Goal: Navigation & Orientation: Find specific page/section

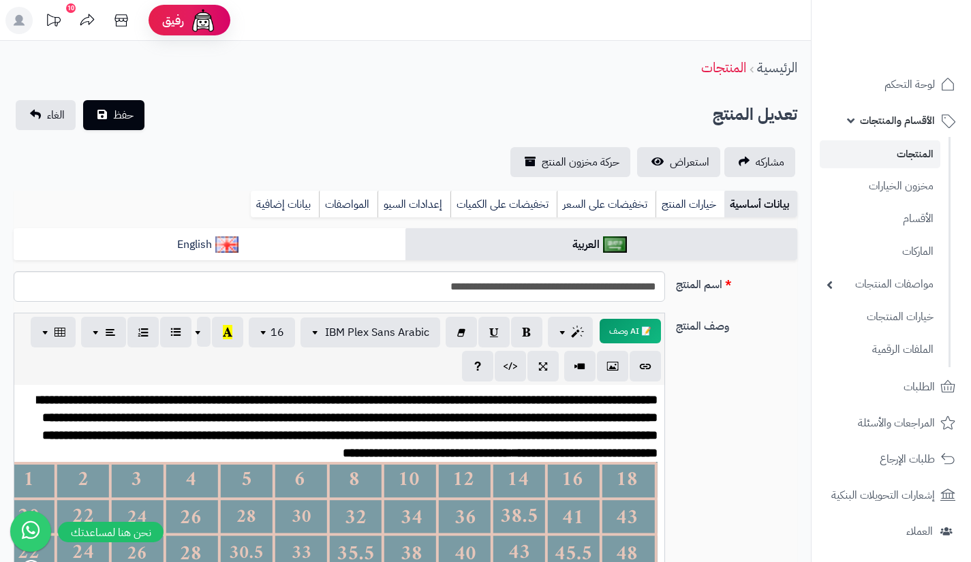
click at [913, 153] on link "المنتجات" at bounding box center [880, 154] width 121 height 28
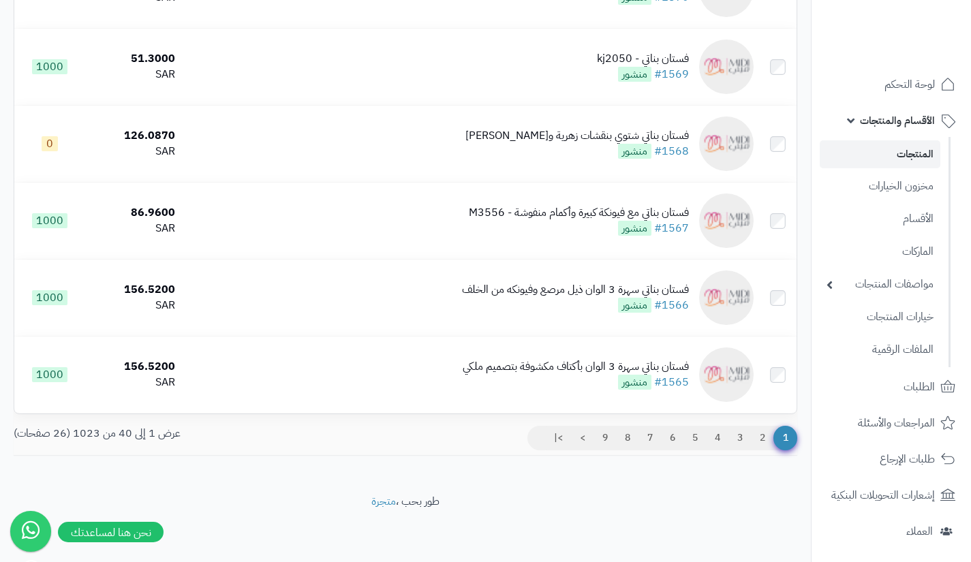
scroll to position [2848, 0]
click at [768, 450] on link "2" at bounding box center [762, 438] width 23 height 25
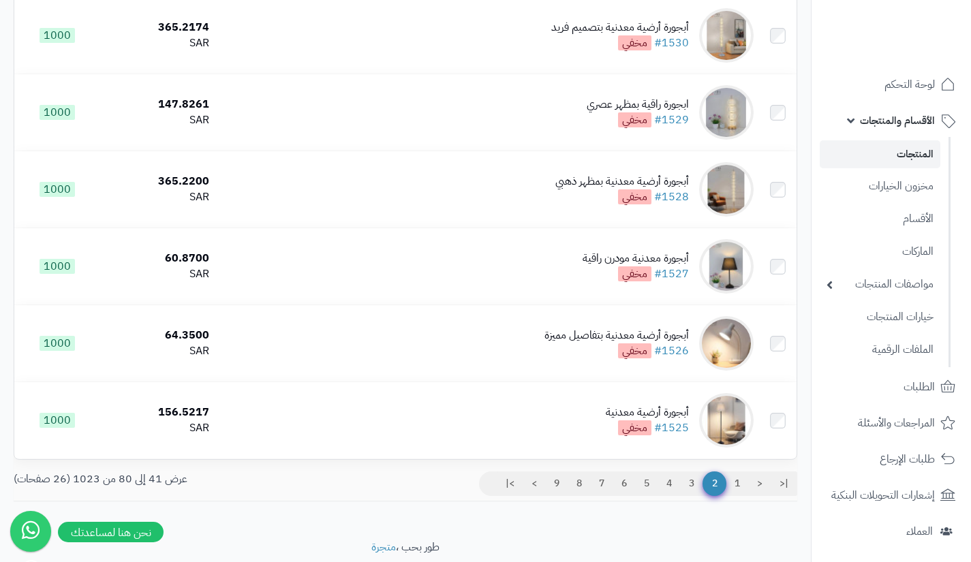
scroll to position [2867, 0]
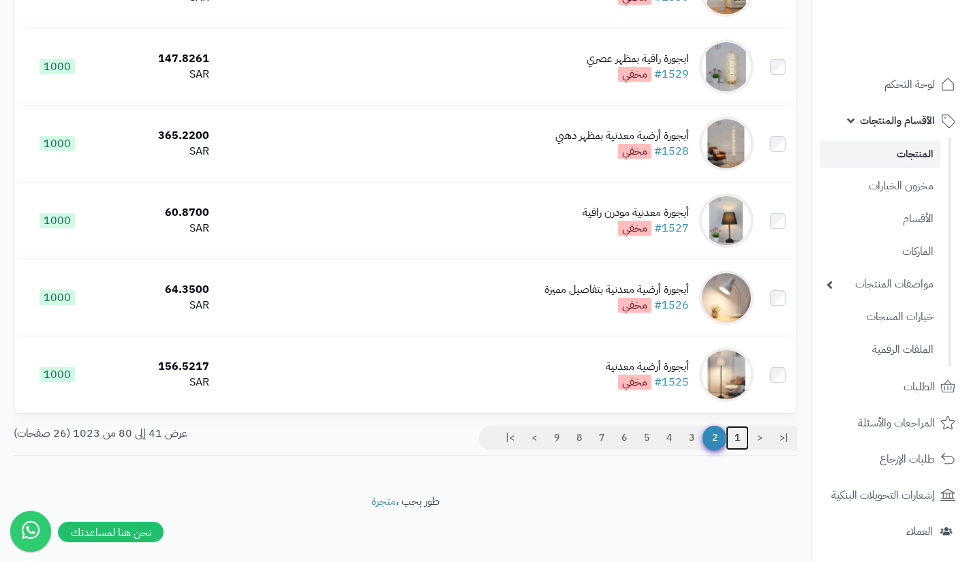
click at [737, 433] on link "1" at bounding box center [737, 438] width 23 height 25
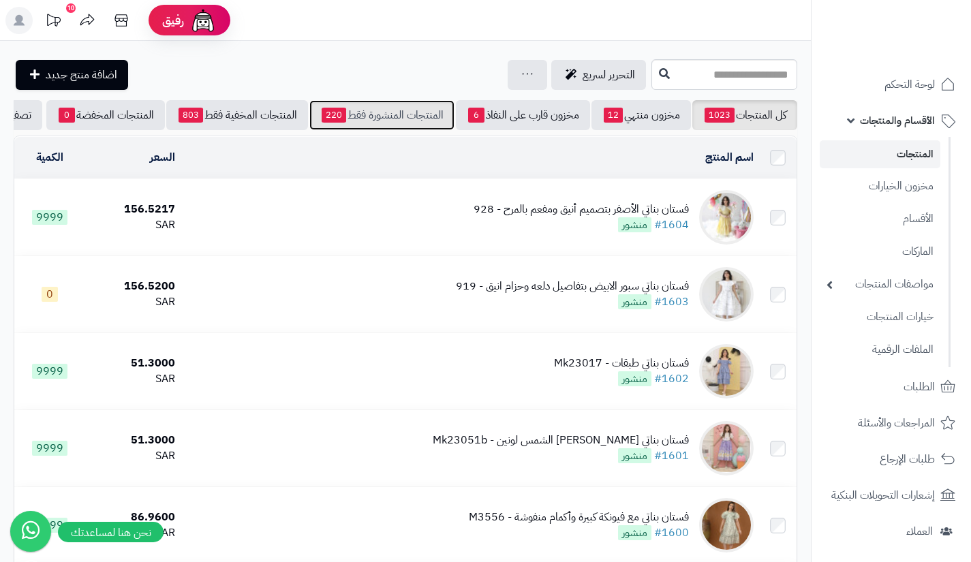
click at [390, 115] on link "المنتجات المنشورة فقط 220" at bounding box center [381, 115] width 145 height 30
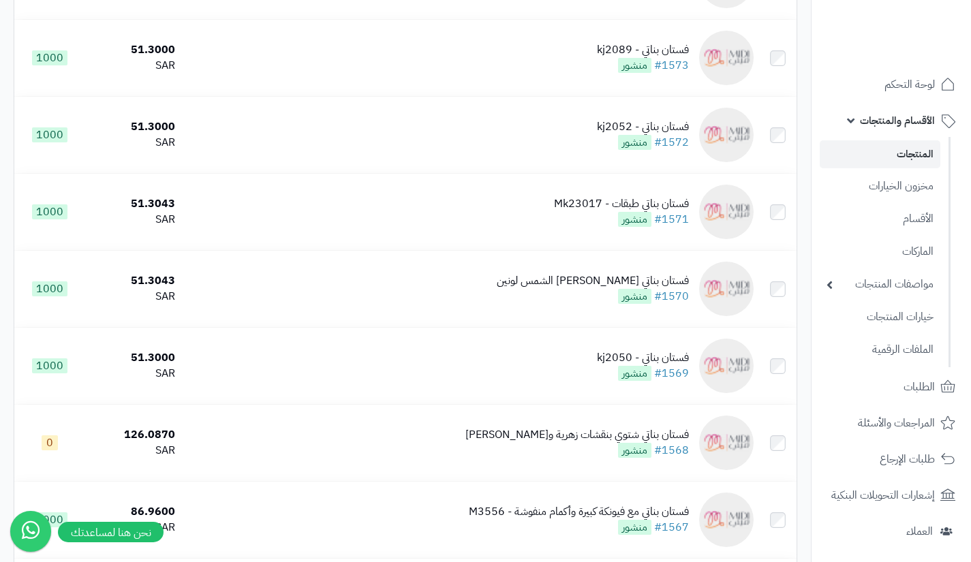
scroll to position [2867, 0]
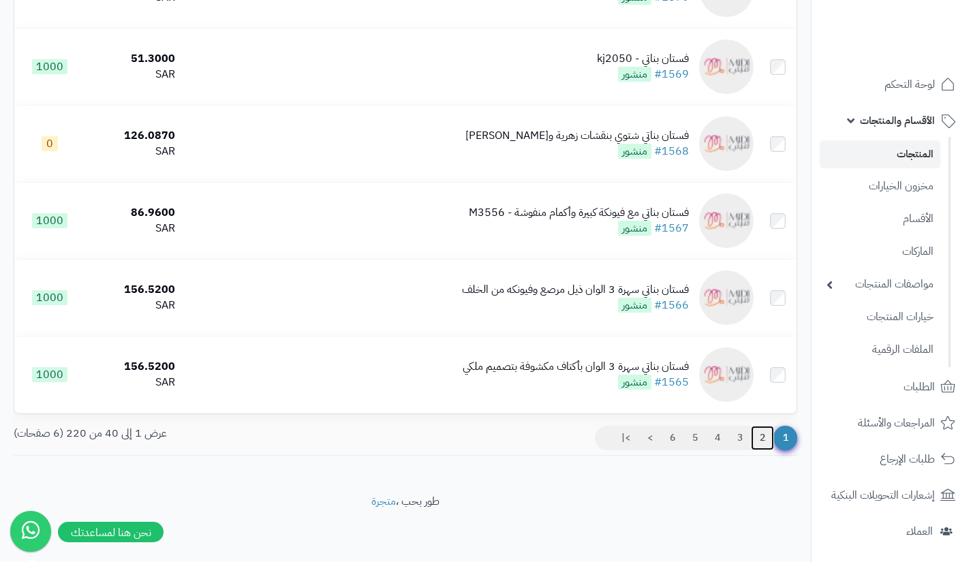
click at [758, 437] on link "2" at bounding box center [762, 438] width 23 height 25
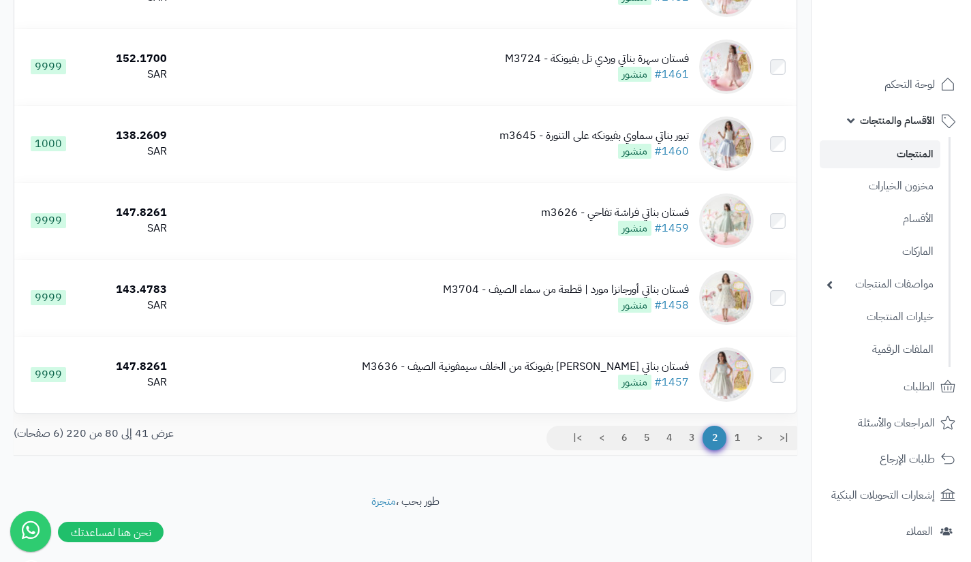
scroll to position [2867, 0]
click at [690, 444] on link "3" at bounding box center [691, 438] width 23 height 25
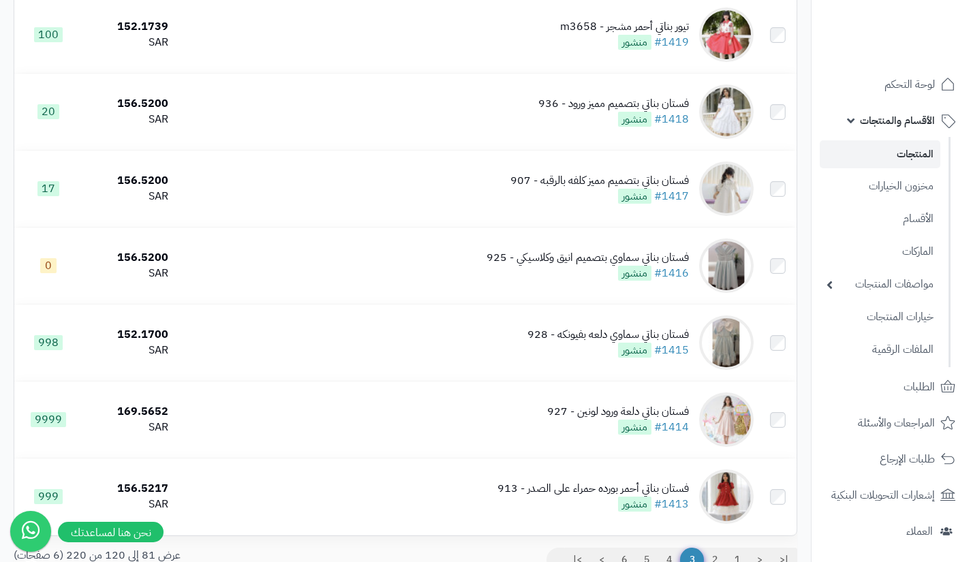
scroll to position [2867, 0]
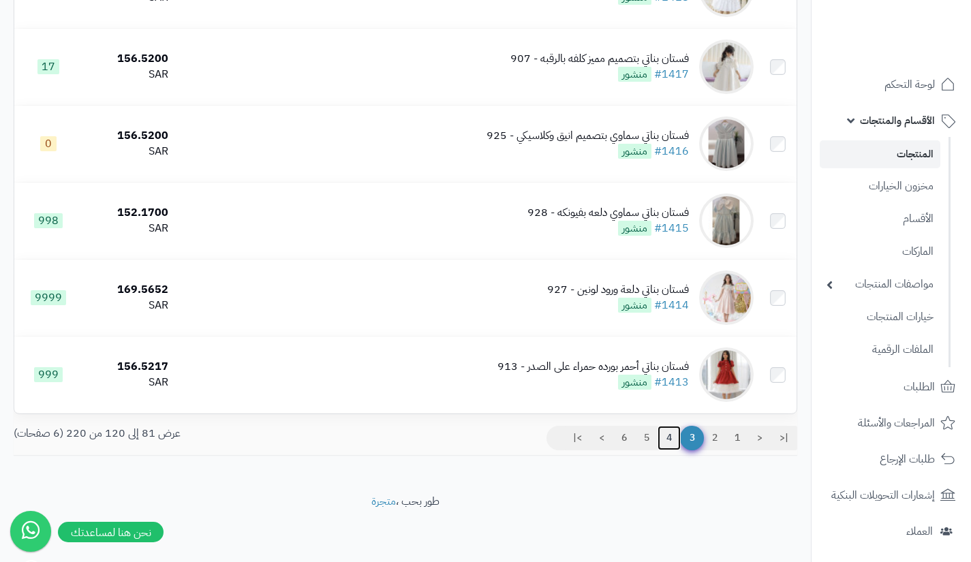
click at [668, 439] on link "4" at bounding box center [668, 438] width 23 height 25
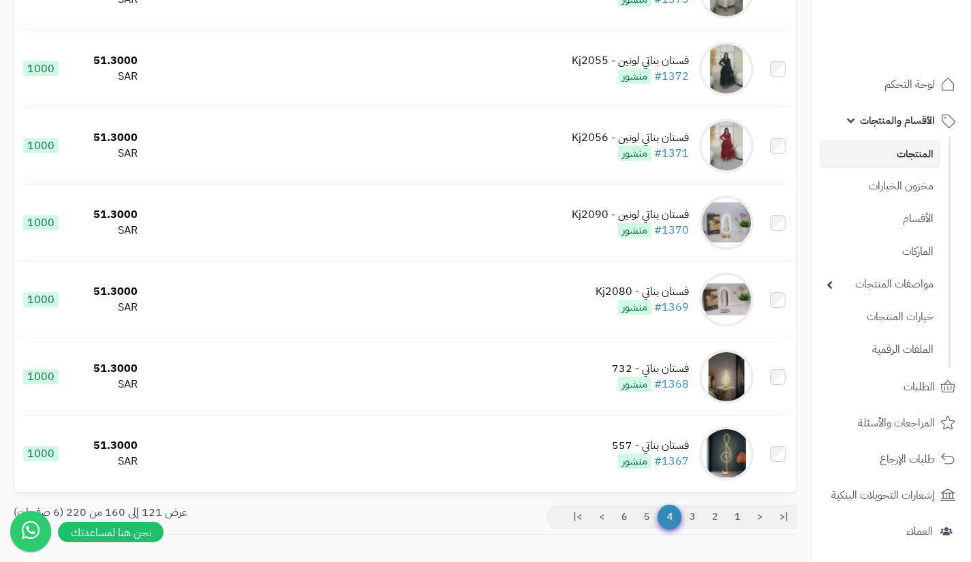
scroll to position [2867, 0]
